Goal: Find specific page/section: Find specific page/section

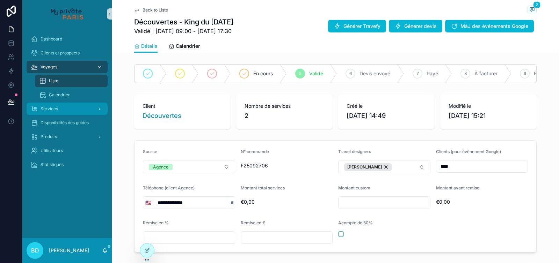
click at [51, 104] on div "Services" at bounding box center [67, 108] width 73 height 11
